Goal: Task Accomplishment & Management: Use online tool/utility

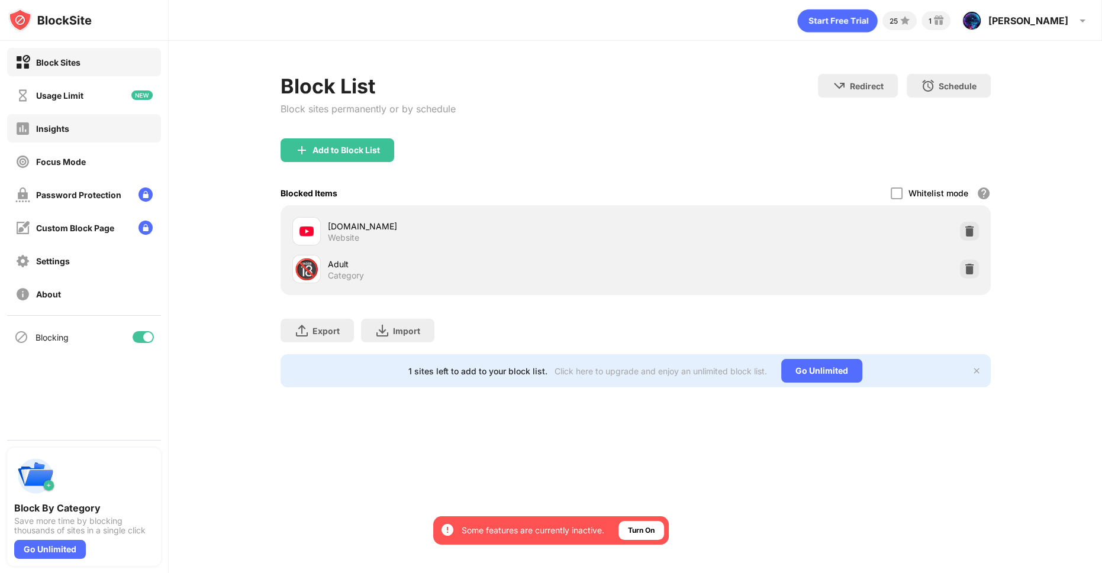
click at [97, 129] on div "Insights" at bounding box center [84, 128] width 154 height 28
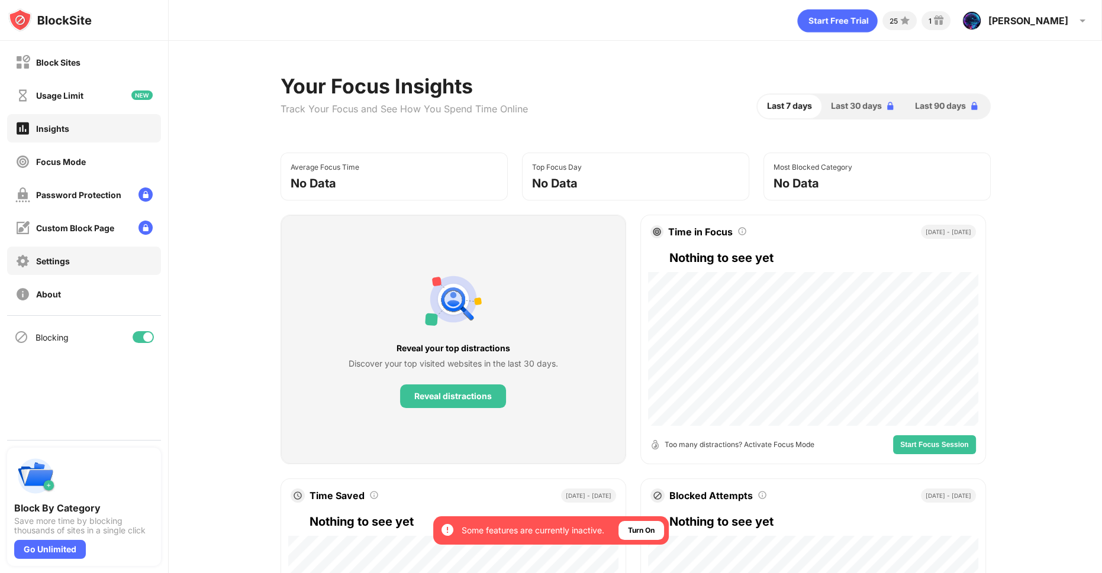
click at [101, 256] on div "Settings" at bounding box center [84, 261] width 154 height 28
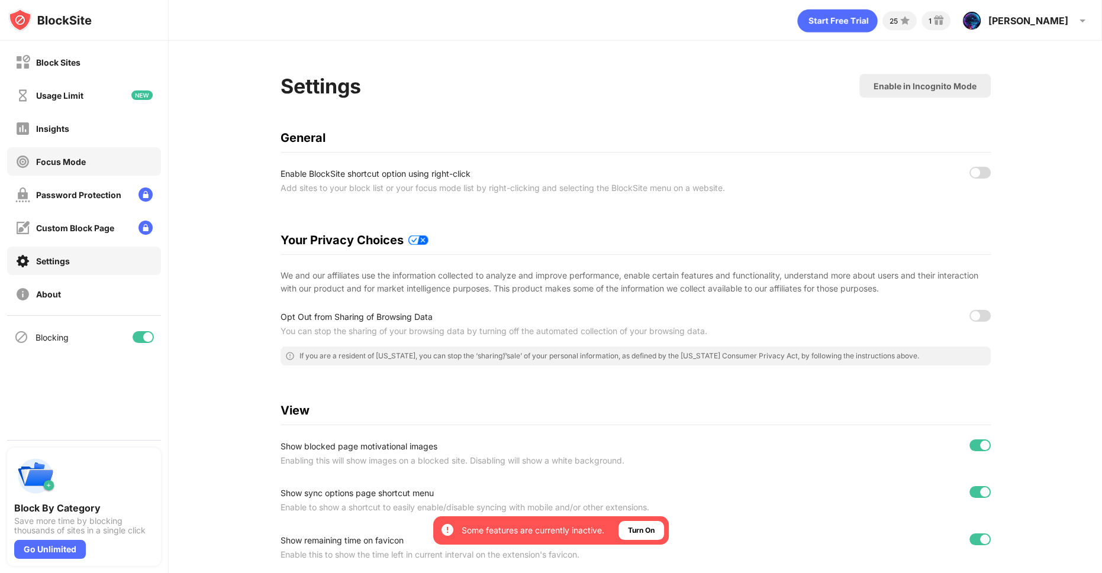
click at [71, 166] on div "Focus Mode" at bounding box center [61, 162] width 50 height 10
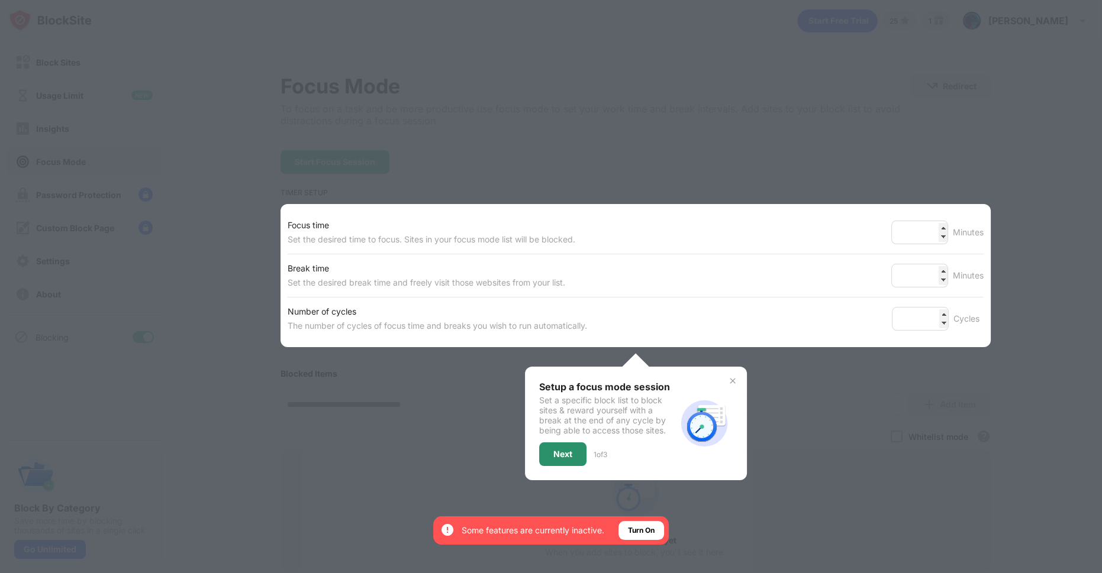
click at [572, 452] on div "Next" at bounding box center [562, 455] width 47 height 24
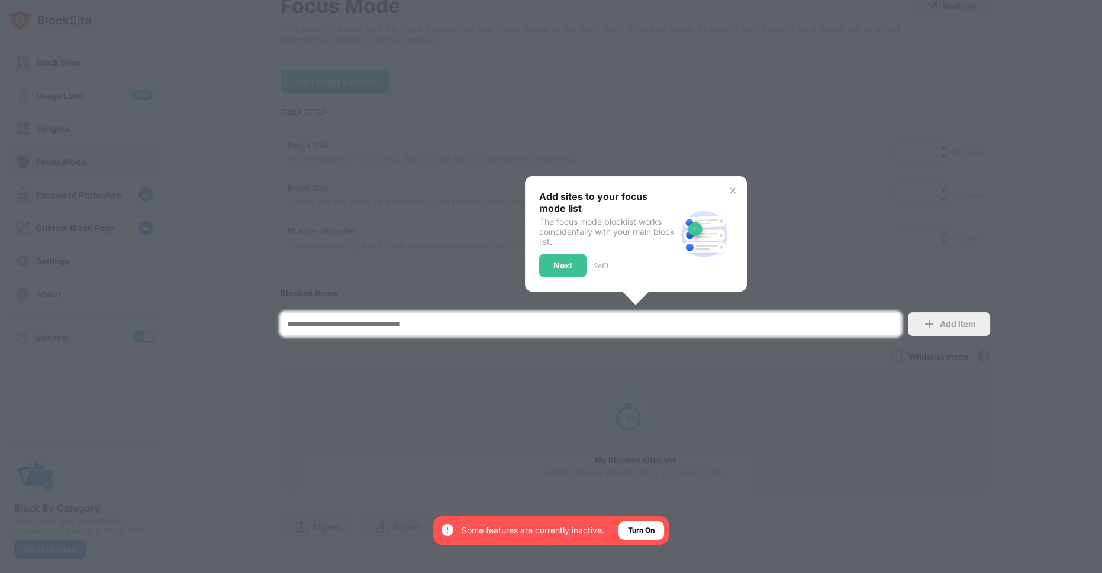
scroll to position [97, 0]
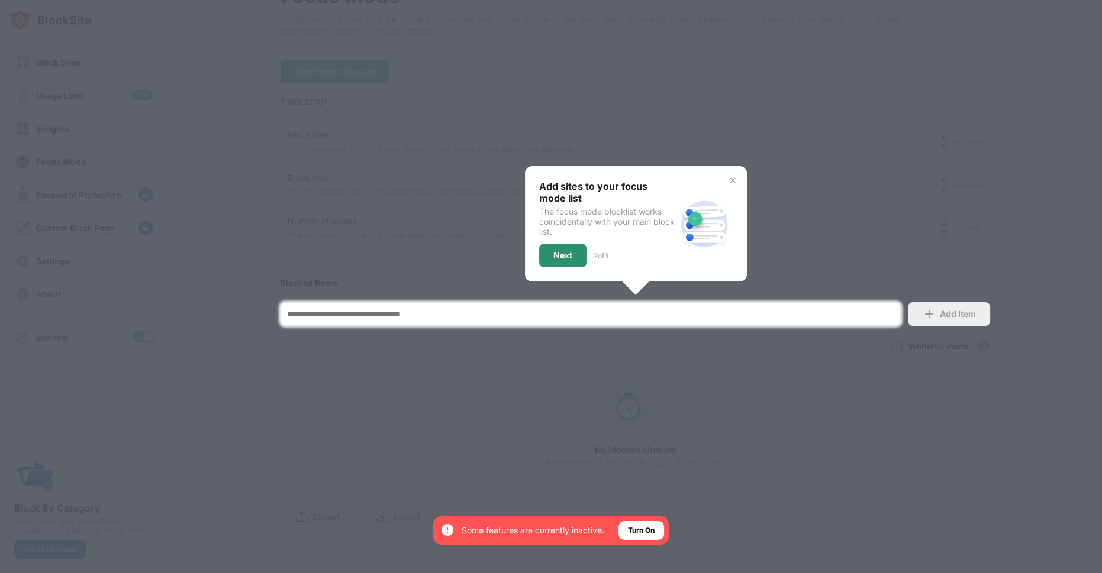
click at [559, 251] on div "Next" at bounding box center [562, 255] width 19 height 9
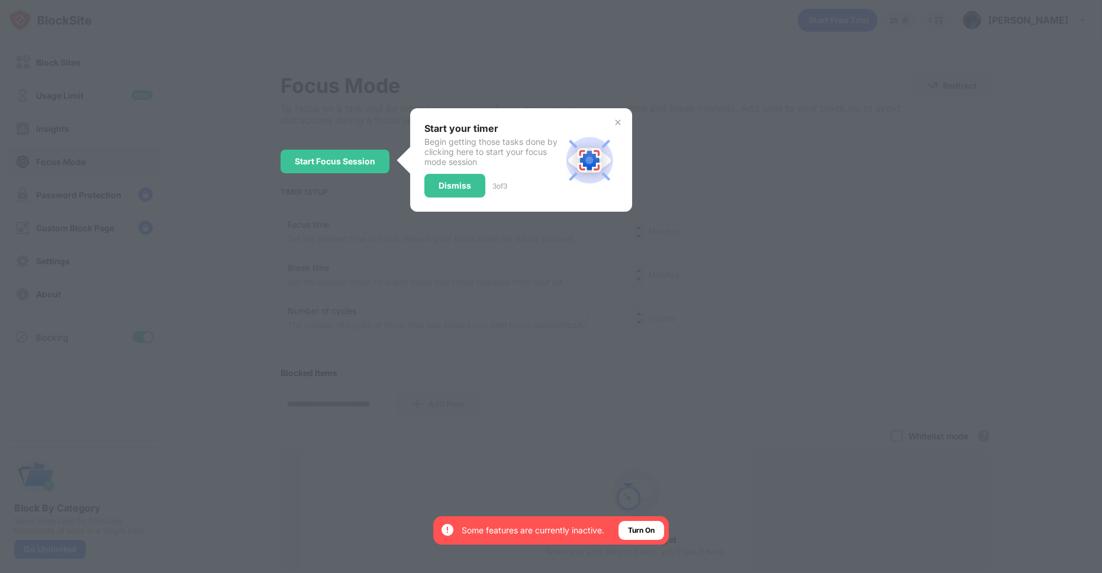
scroll to position [0, 0]
click at [453, 188] on div "Dismiss" at bounding box center [455, 186] width 33 height 9
